Goal: Task Accomplishment & Management: Manage account settings

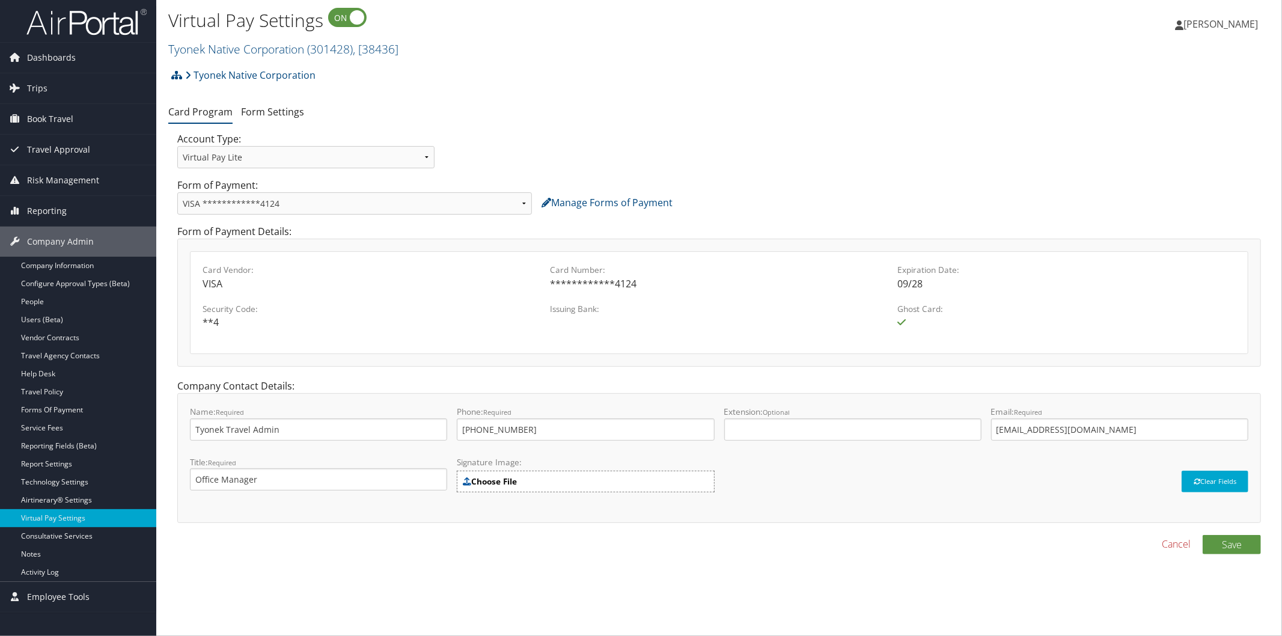
click at [839, 597] on div "Virtual Pay Settings Tyonek Native Corporation ( 301428 ) , [ 38436 ] Nucor Vul…" at bounding box center [719, 318] width 1126 height 636
click at [69, 404] on link "Forms Of Payment" at bounding box center [78, 410] width 156 height 18
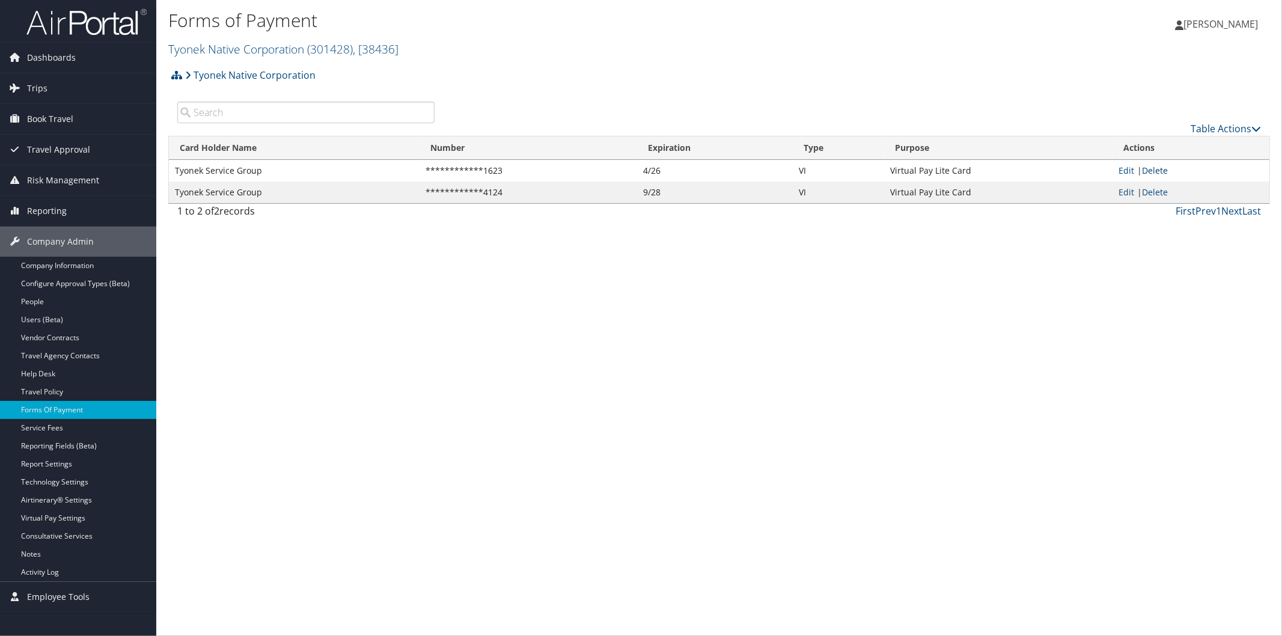
click at [1158, 168] on link "Delete" at bounding box center [1155, 170] width 26 height 11
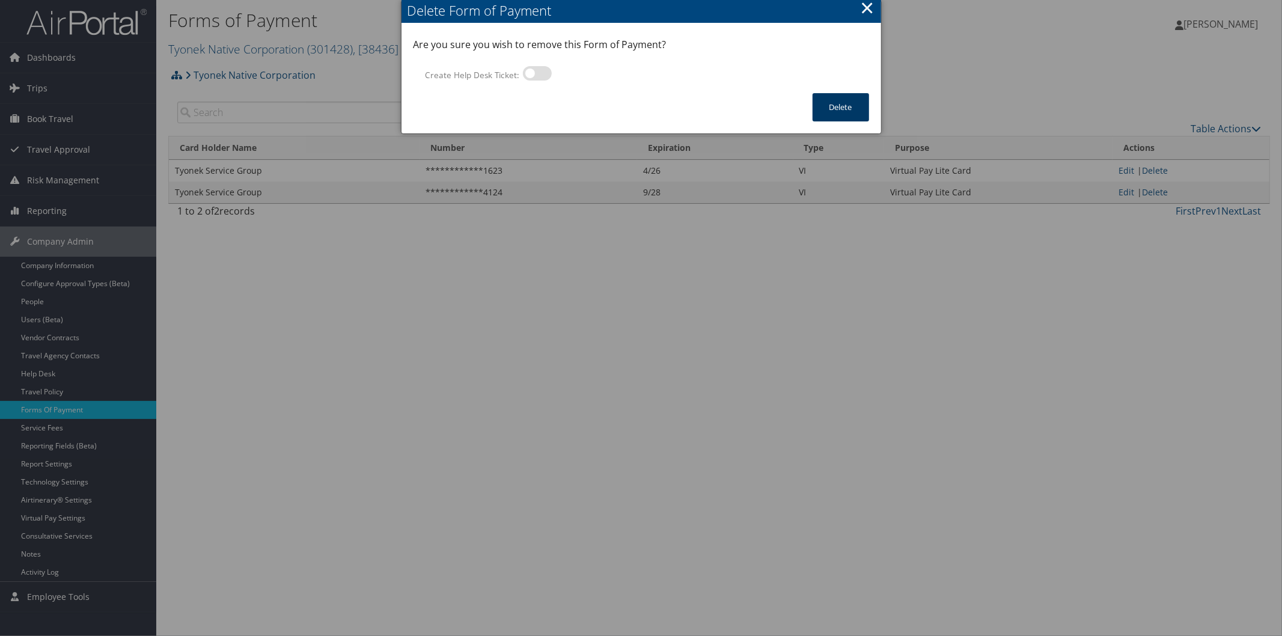
click at [838, 98] on button "Delete" at bounding box center [840, 107] width 56 height 28
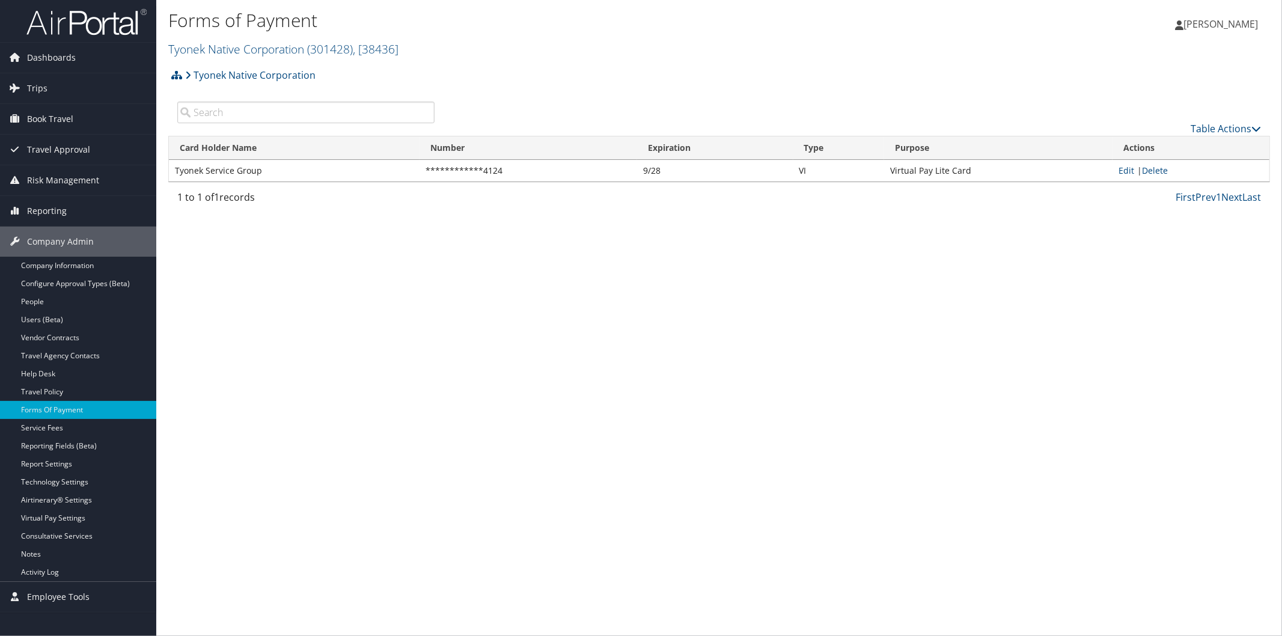
click at [776, 38] on h2 "Tyonek Native Corporation ( 301428 ) , [ 38436 ]" at bounding box center [535, 48] width 734 height 20
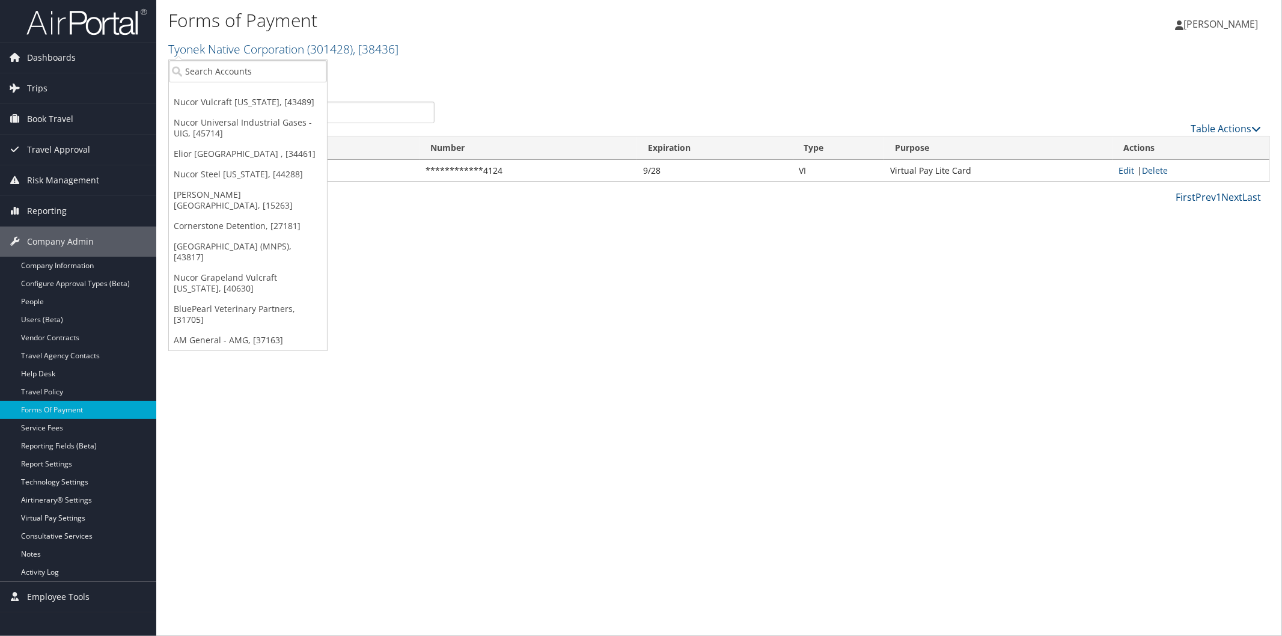
click at [611, 42] on h2 "Tyonek Native Corporation ( 301428 ) , [ 38436 ]" at bounding box center [535, 48] width 734 height 20
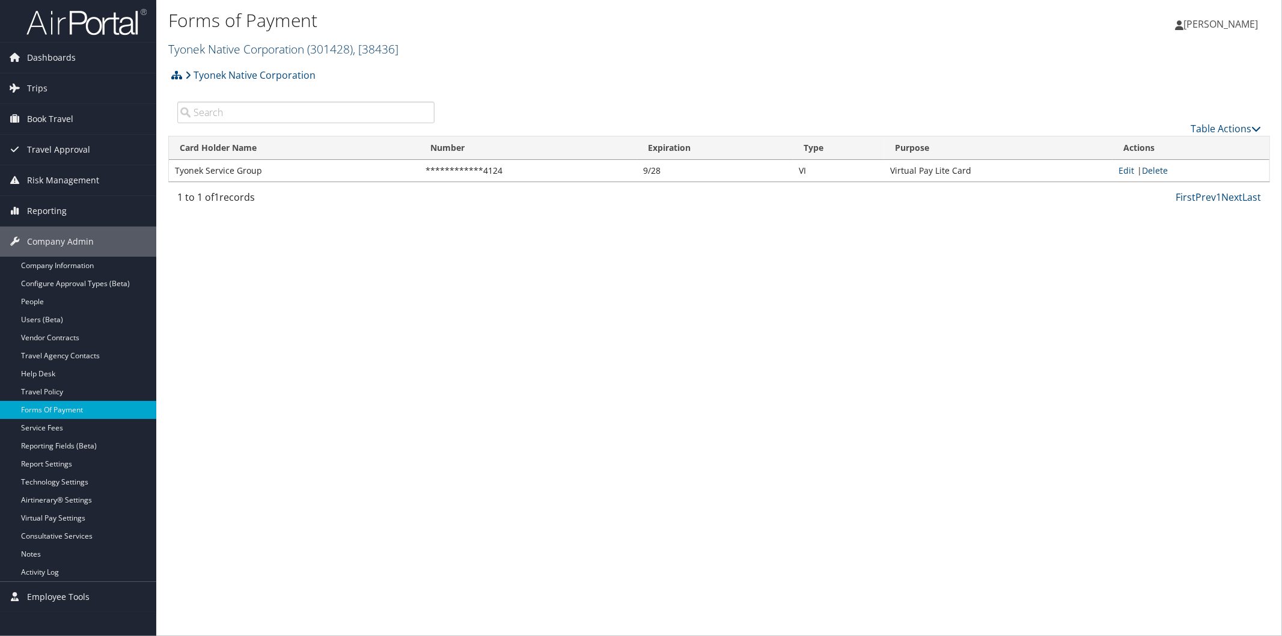
click at [302, 47] on link "Tyonek Native Corporation ( 301428 ) , [ 38436 ]" at bounding box center [283, 49] width 230 height 16
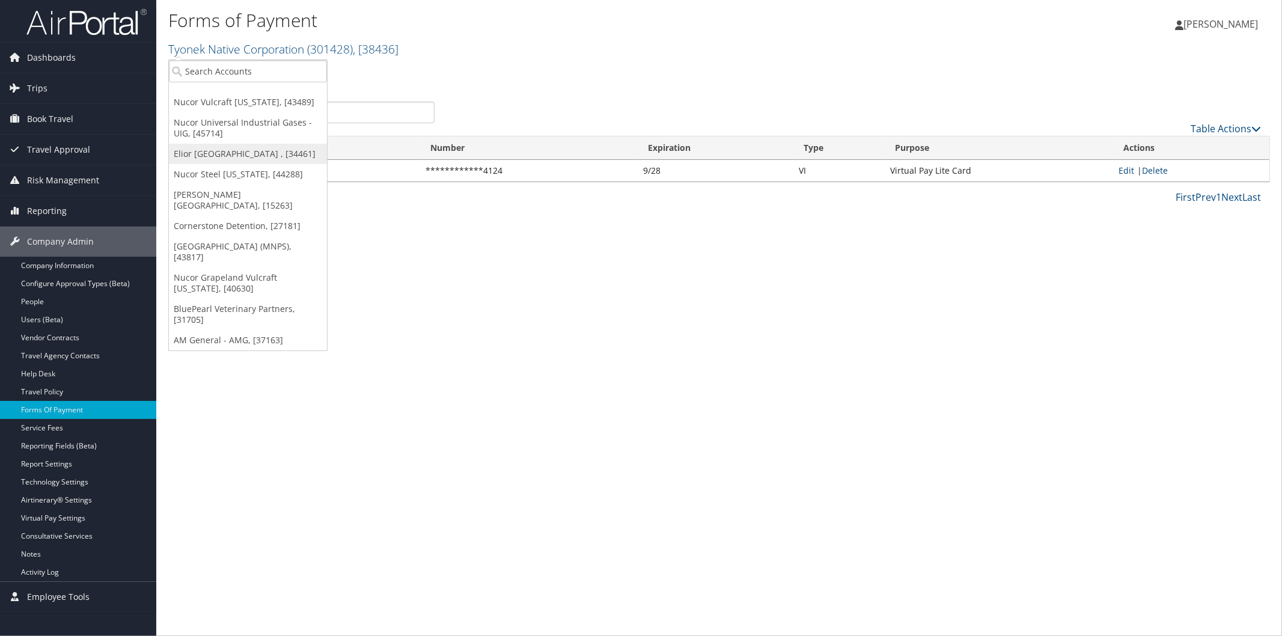
click at [231, 148] on link "Elior [GEOGRAPHIC_DATA] , [34461]" at bounding box center [248, 154] width 158 height 20
